Goal: Information Seeking & Learning: Learn about a topic

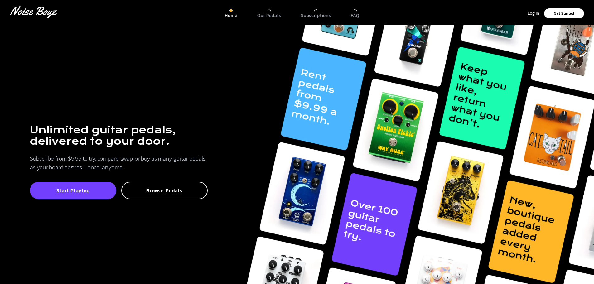
click at [320, 10] on div "Subscriptions" at bounding box center [316, 13] width 30 height 9
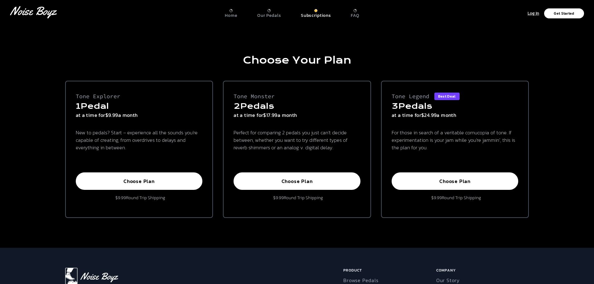
click at [231, 9] on div at bounding box center [231, 10] width 3 height 3
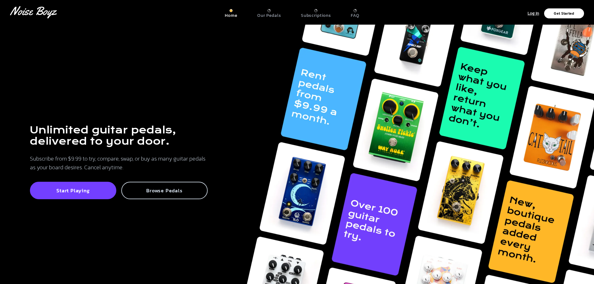
click at [180, 194] on p "Browse Pedals" at bounding box center [164, 190] width 73 height 6
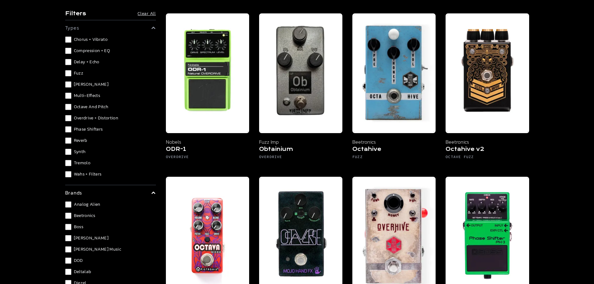
click at [90, 78] on div "Chorus + Vibrato Compression + EQ Delay + Echo Fuzz [PERSON_NAME] Multi-Effects…" at bounding box center [110, 106] width 91 height 141
click at [74, 75] on span "Fuzz" at bounding box center [78, 73] width 9 height 6
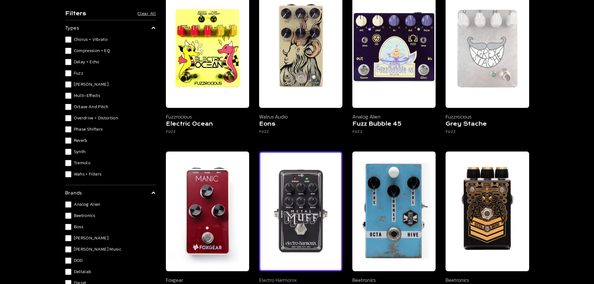
scroll to position [250, 0]
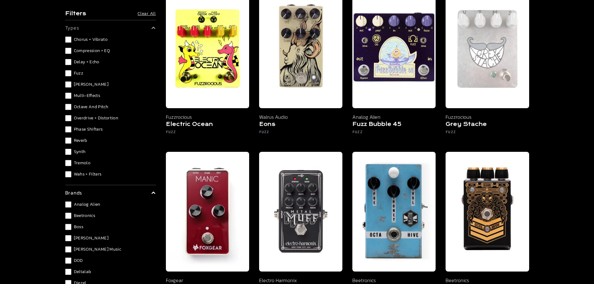
click at [79, 75] on span "Fuzz" at bounding box center [78, 73] width 9 height 6
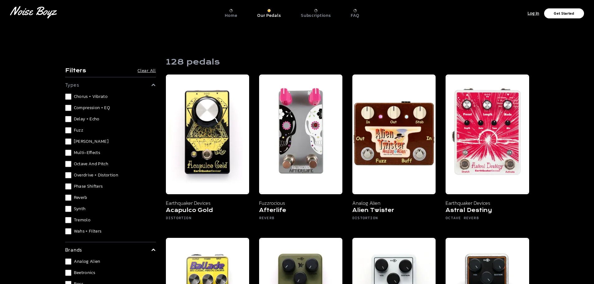
click at [112, 176] on span "Overdrive + Distortion" at bounding box center [96, 175] width 45 height 6
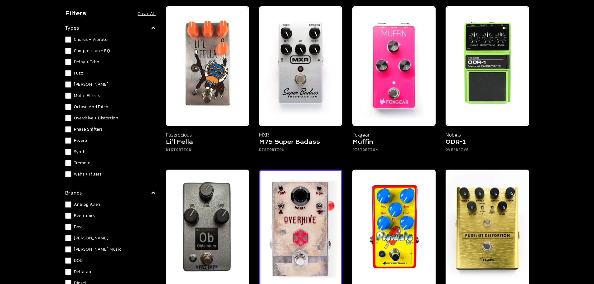
scroll to position [1061, 0]
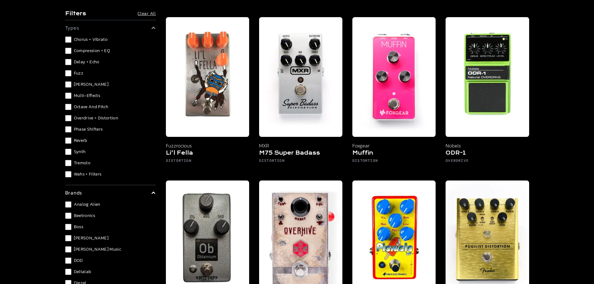
click at [89, 117] on span "Overdrive + Distortion" at bounding box center [96, 118] width 45 height 6
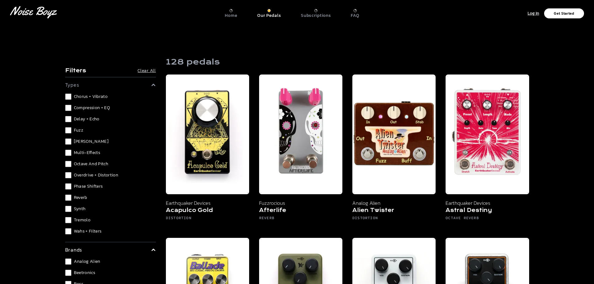
click at [80, 210] on span "Synth" at bounding box center [80, 209] width 12 height 6
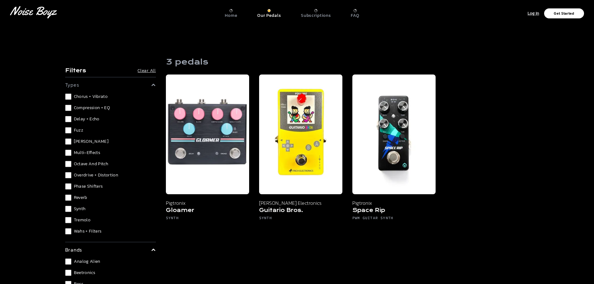
click at [76, 207] on span "Synth" at bounding box center [80, 209] width 12 height 6
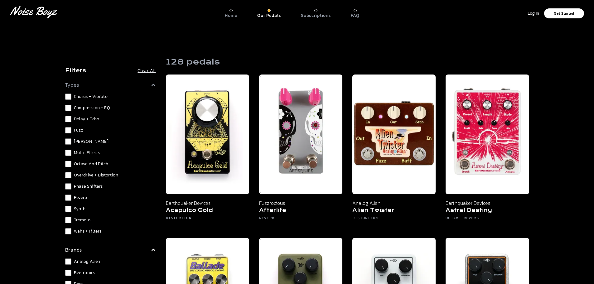
click at [99, 151] on span "Multi-Effects" at bounding box center [87, 153] width 27 height 6
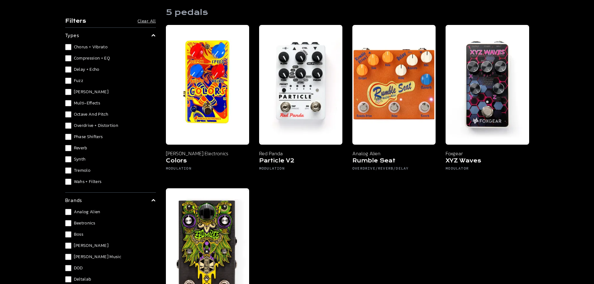
scroll to position [31, 0]
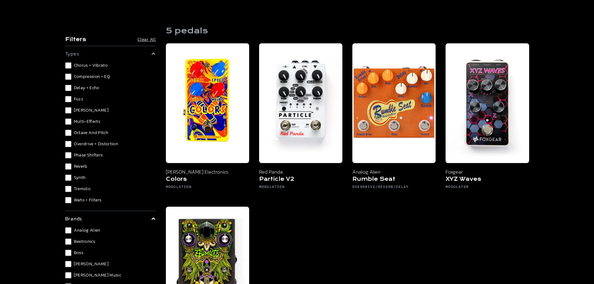
click at [104, 67] on span "Chorus + Vibrato" at bounding box center [91, 65] width 34 height 6
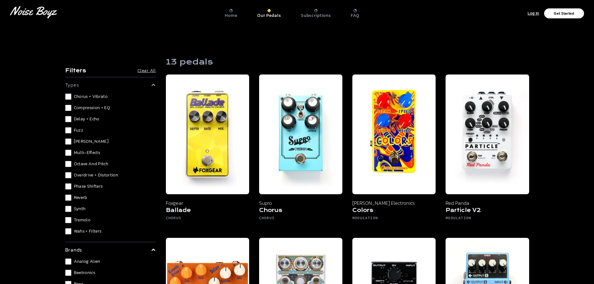
click at [80, 153] on span "Multi-Effects" at bounding box center [87, 153] width 27 height 6
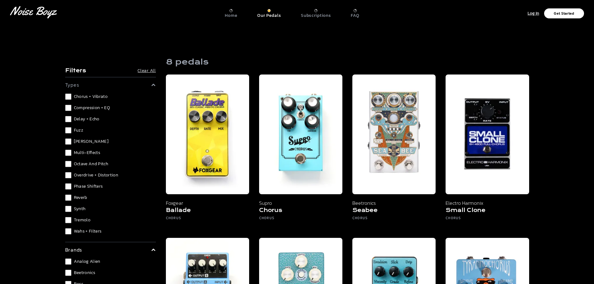
click at [87, 93] on details "types Chorus + Vibrato Compression + EQ Delay + Echo Fuzz [PERSON_NAME] Multi-E…" at bounding box center [110, 159] width 91 height 165
click at [84, 96] on span "Chorus + Vibrato" at bounding box center [91, 97] width 34 height 6
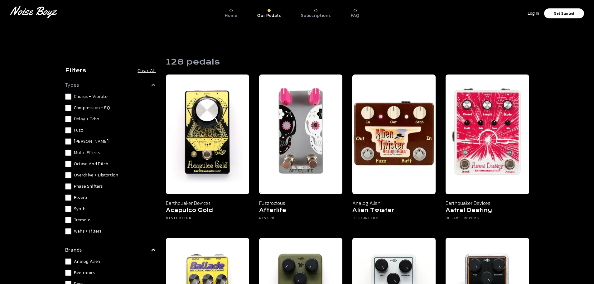
click at [85, 96] on span "Chorus + Vibrato" at bounding box center [91, 97] width 34 height 6
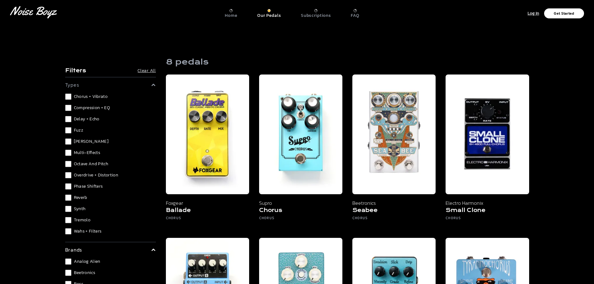
click at [86, 97] on span "Chorus + Vibrato" at bounding box center [91, 97] width 34 height 6
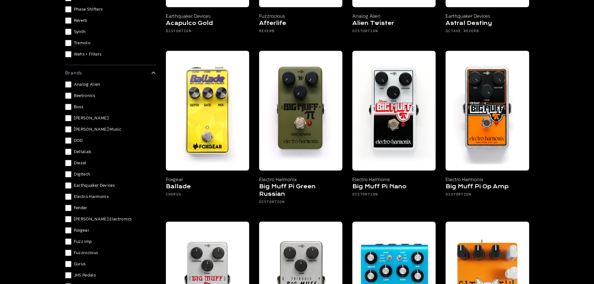
scroll to position [82, 0]
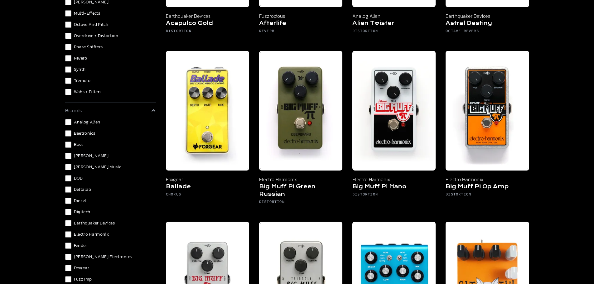
click at [97, 121] on span "Analog Alien" at bounding box center [87, 122] width 27 height 6
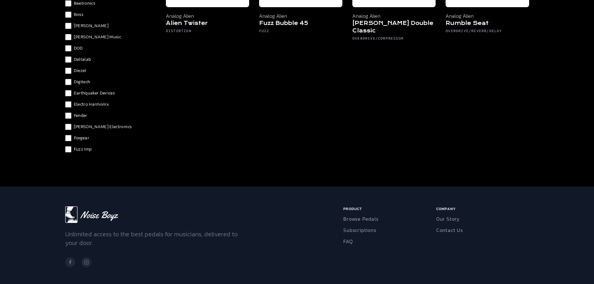
click at [97, 121] on div "Analog Alien Beetronics Boss [PERSON_NAME] [PERSON_NAME] Music DOD Deltalab Die…" at bounding box center [110, 211] width 91 height 444
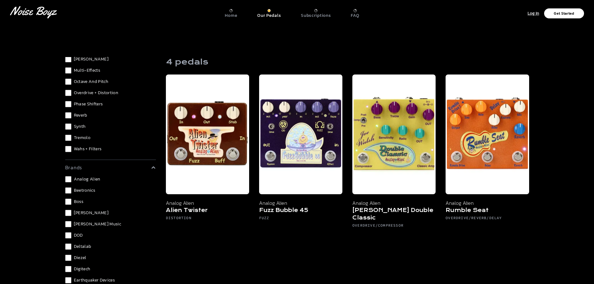
click at [84, 181] on span "Analog Alien" at bounding box center [87, 179] width 27 height 6
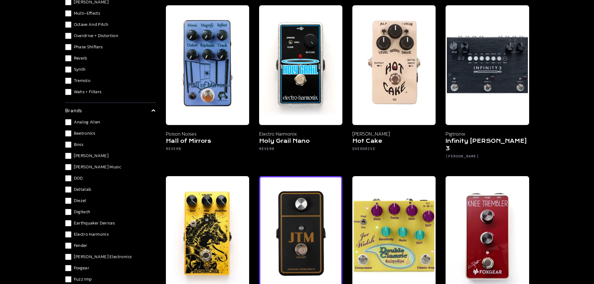
scroll to position [2090, 0]
